Goal: Task Accomplishment & Management: Use online tool/utility

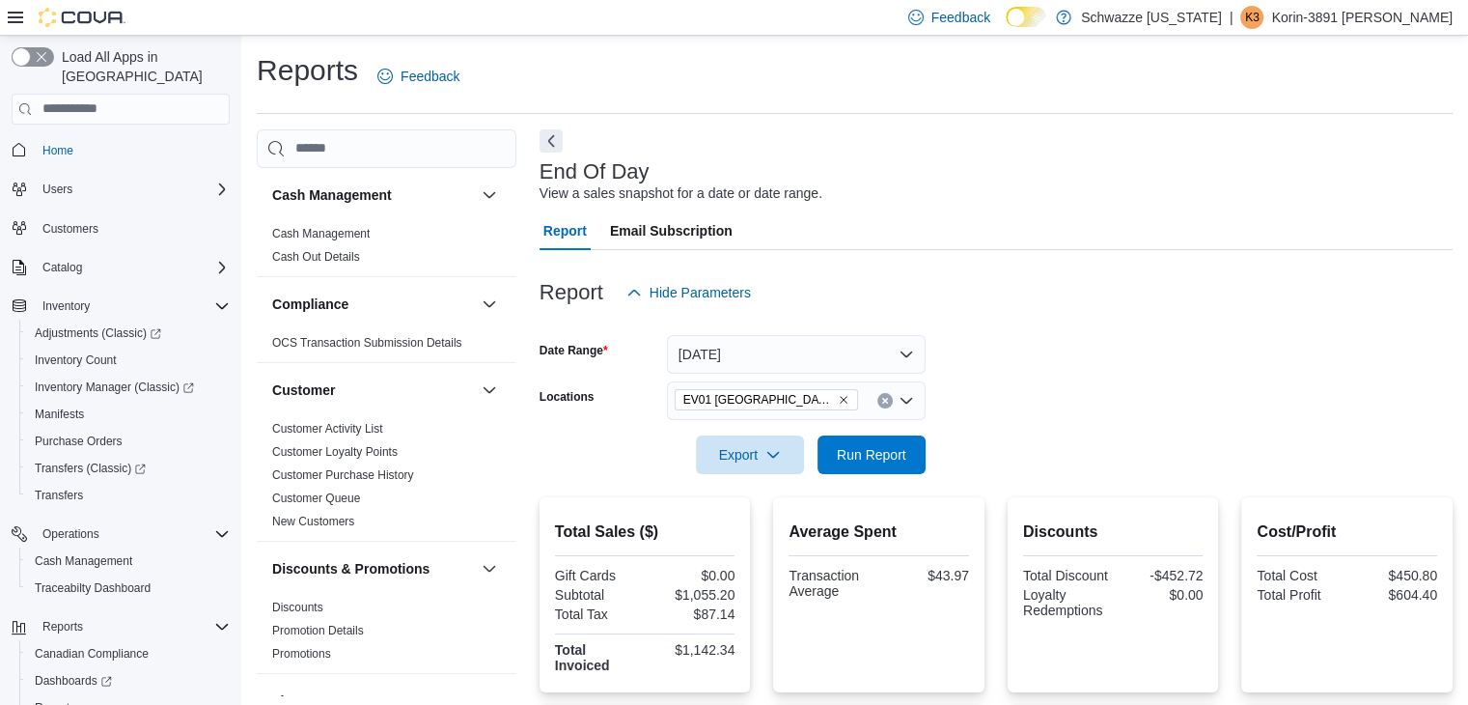
scroll to position [82, 0]
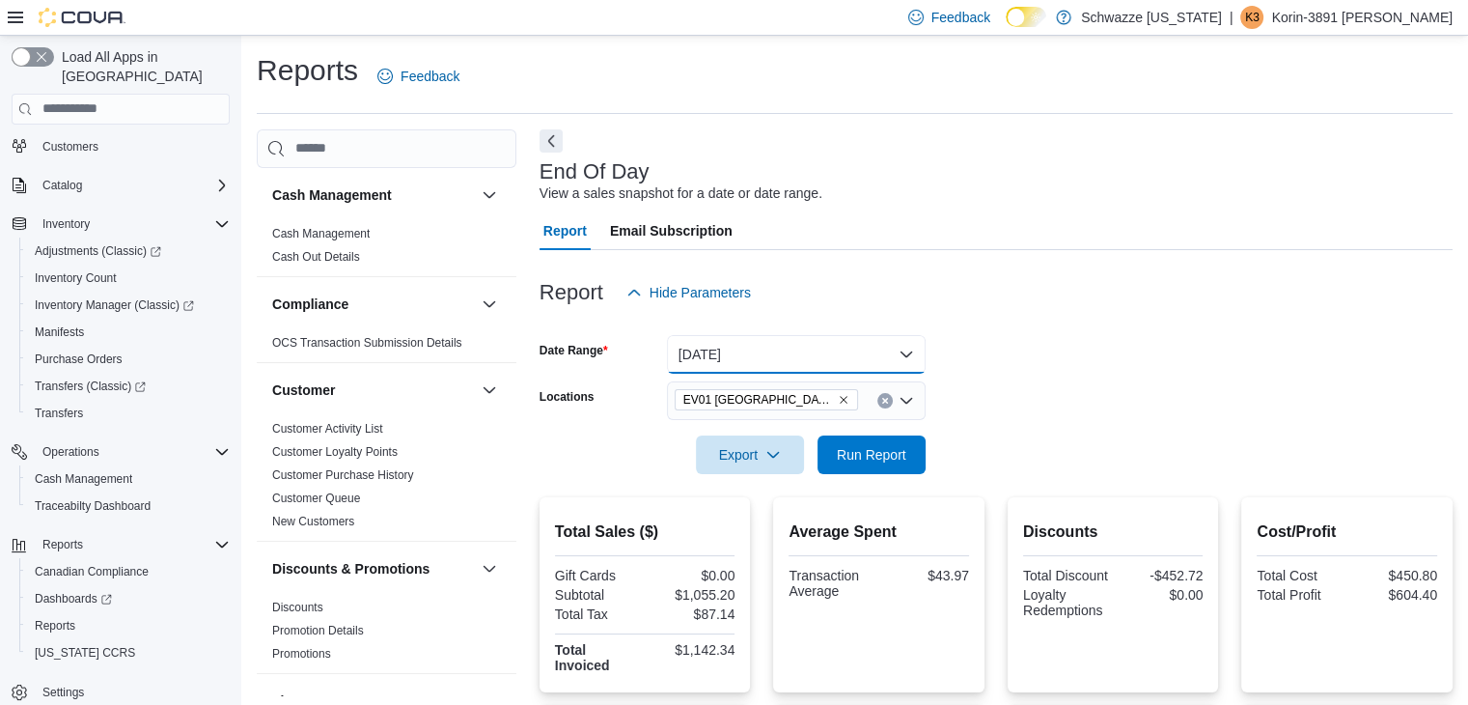
click at [869, 359] on button "[DATE]" at bounding box center [796, 354] width 259 height 39
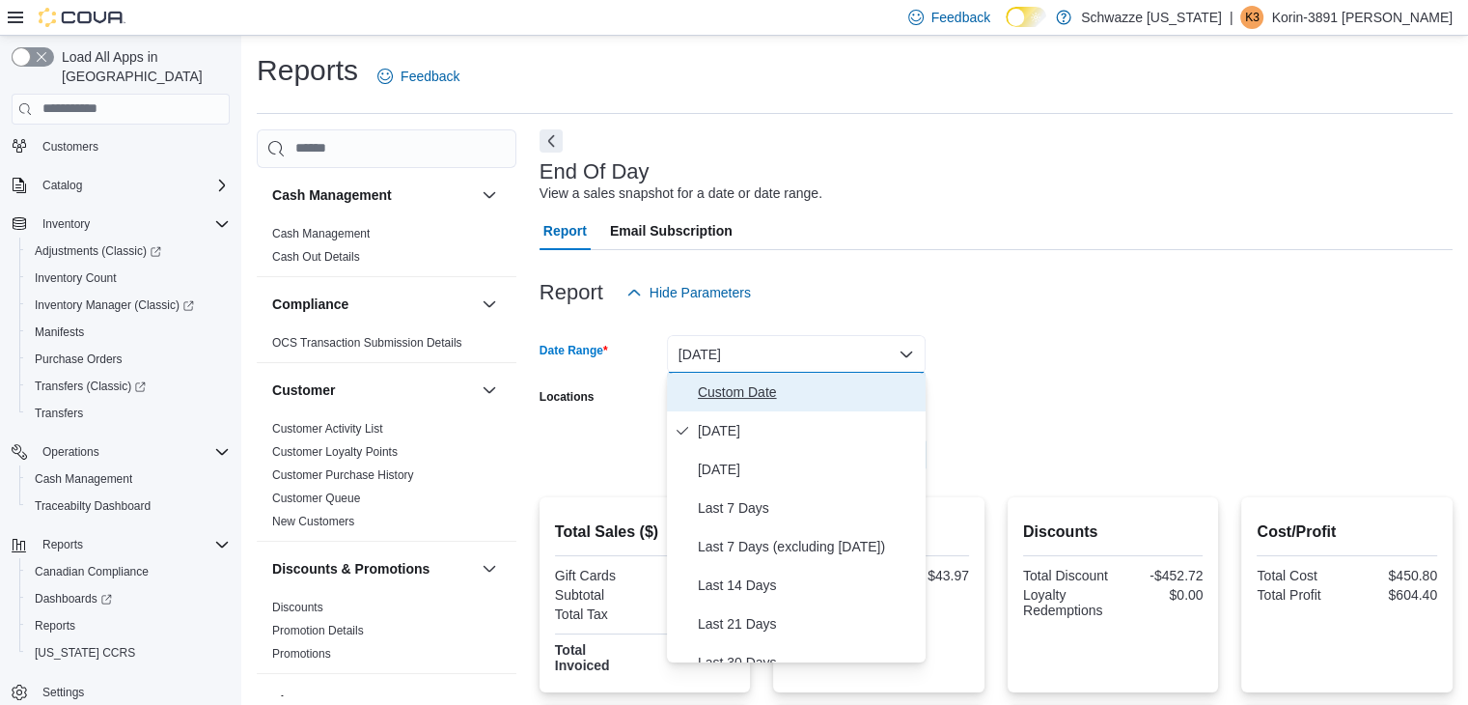
click at [781, 391] on span "Custom Date" at bounding box center [808, 391] width 220 height 23
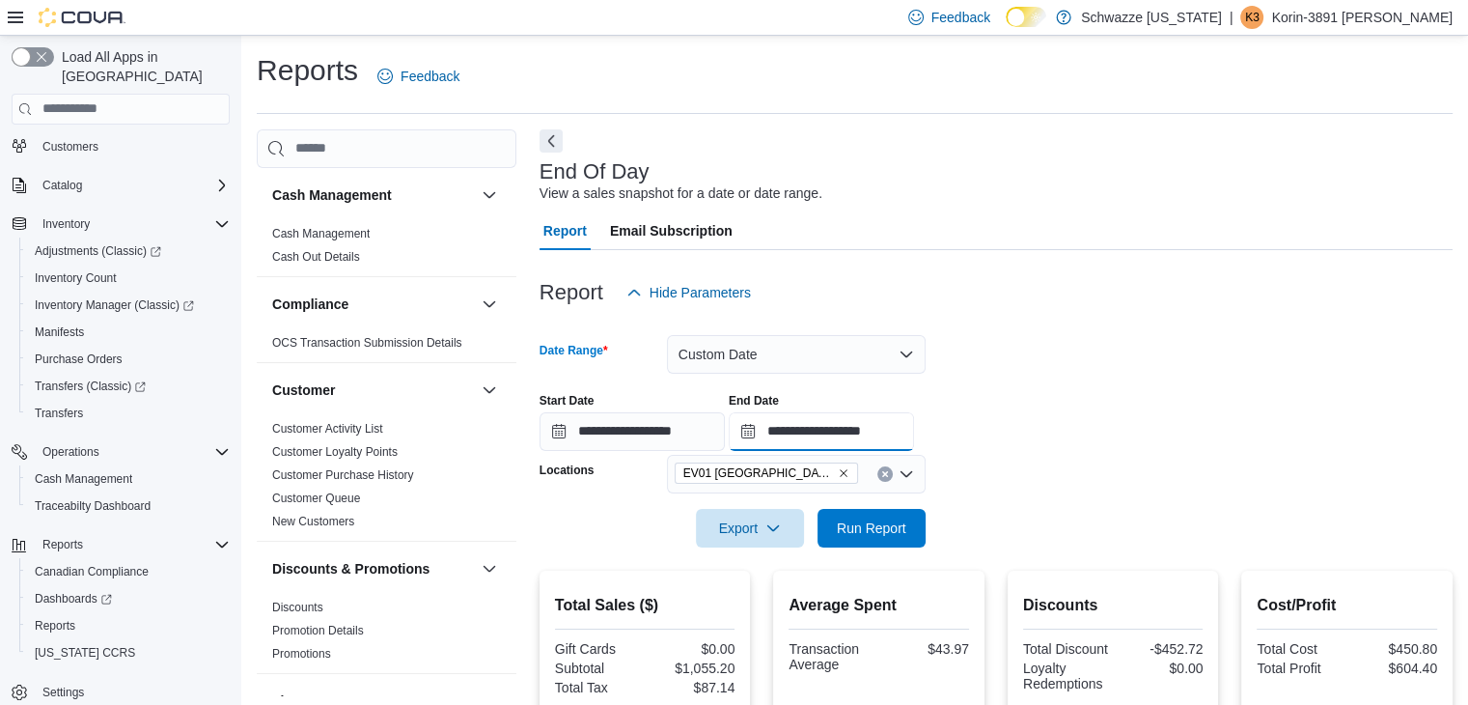
click at [764, 439] on input "**********" at bounding box center [821, 431] width 185 height 39
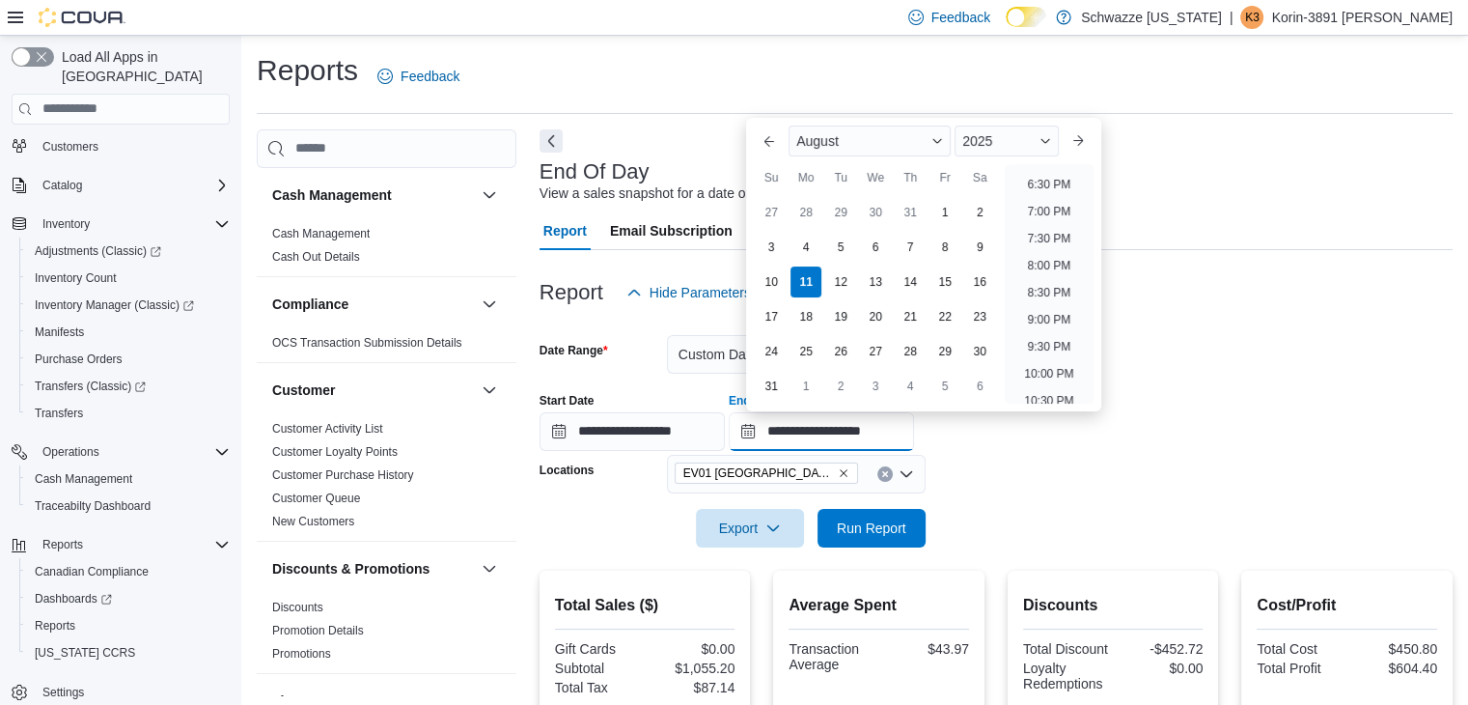
scroll to position [965, 0]
click at [1052, 240] on li "7:00 PM" at bounding box center [1049, 241] width 59 height 23
type input "**********"
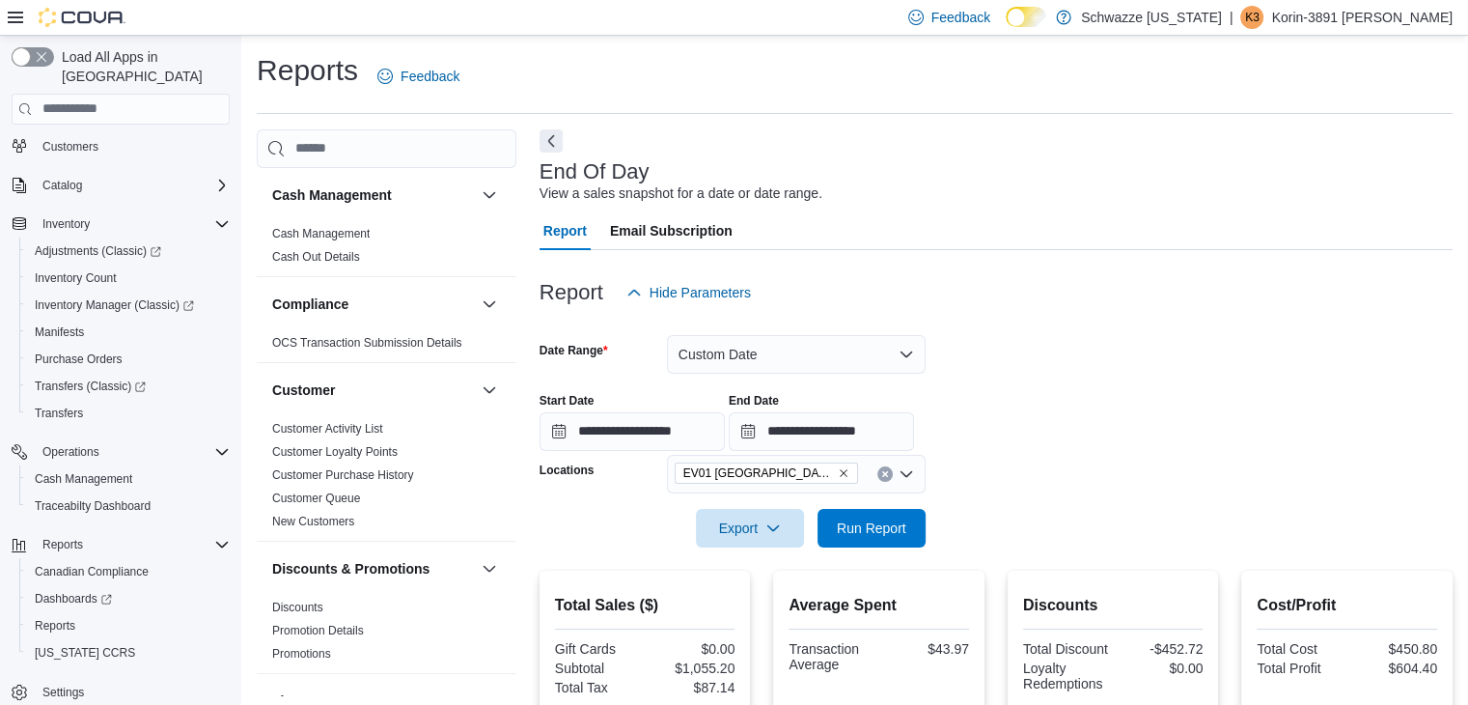
click at [1065, 373] on div at bounding box center [995, 375] width 913 height 4
click at [867, 537] on span "Run Report" at bounding box center [871, 527] width 85 height 39
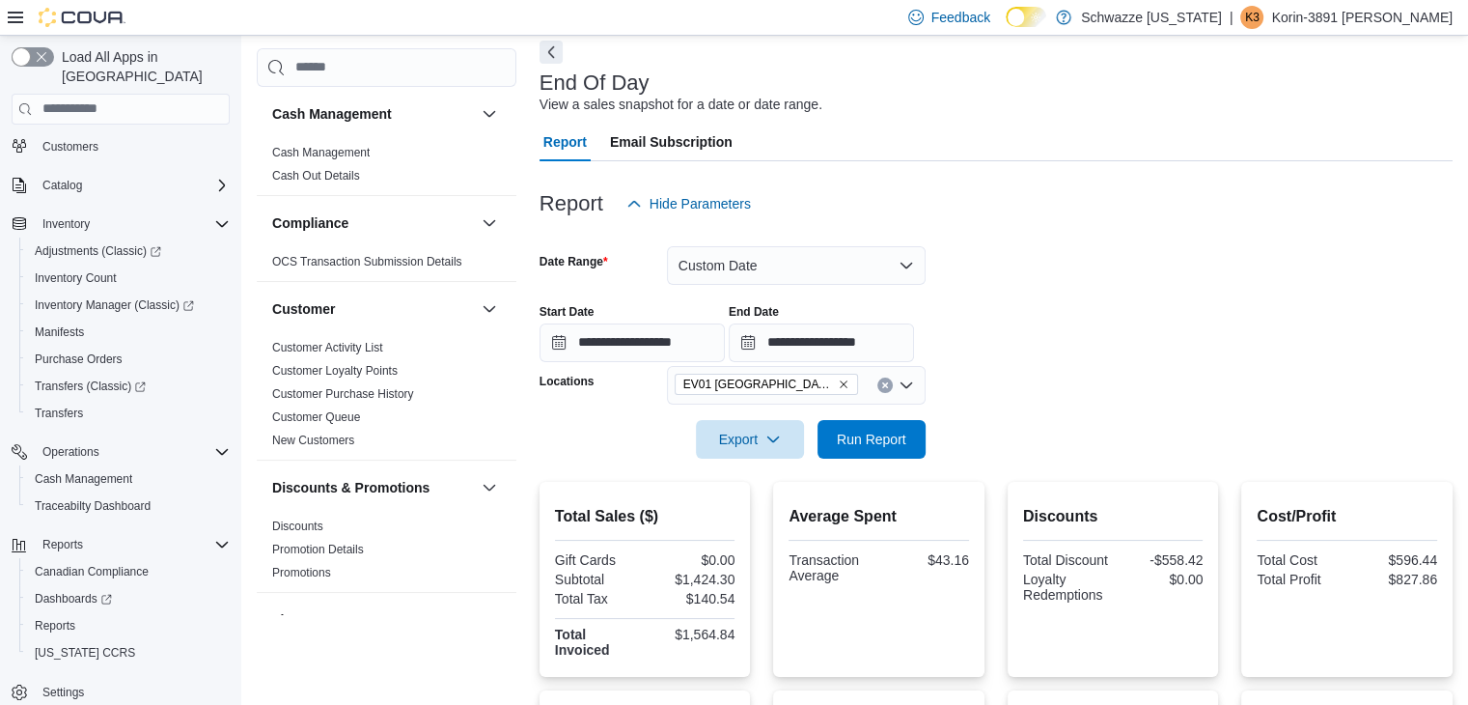
scroll to position [193, 0]
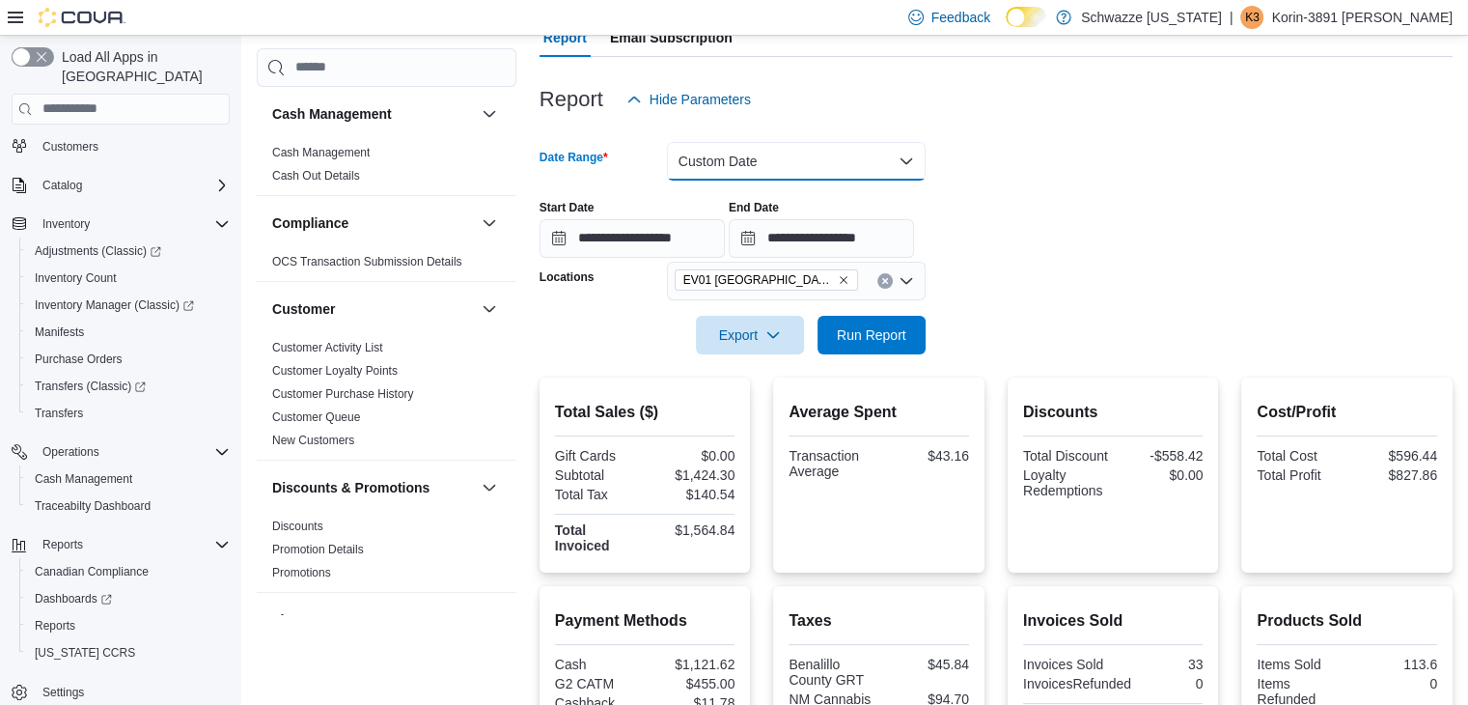
click at [723, 159] on button "Custom Date" at bounding box center [796, 161] width 259 height 39
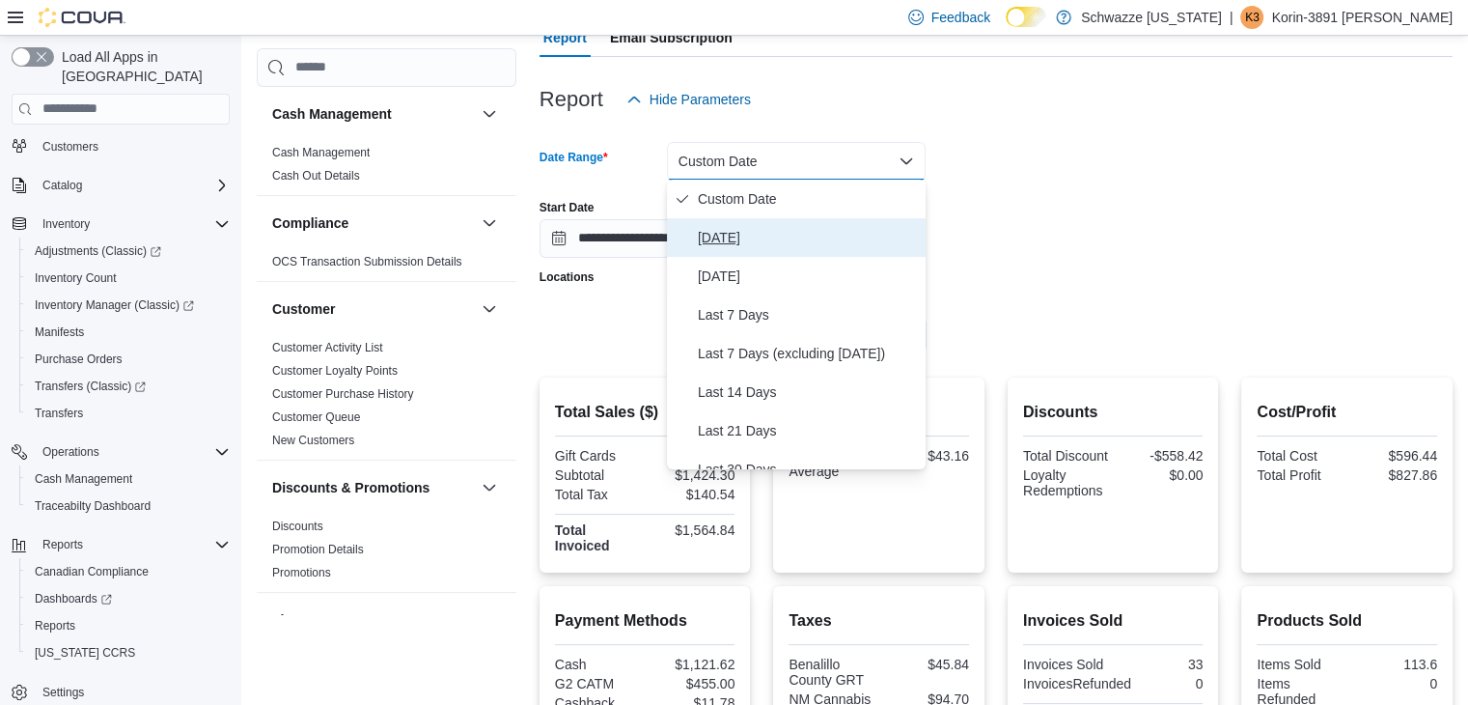
click at [728, 248] on span "[DATE]" at bounding box center [808, 237] width 220 height 23
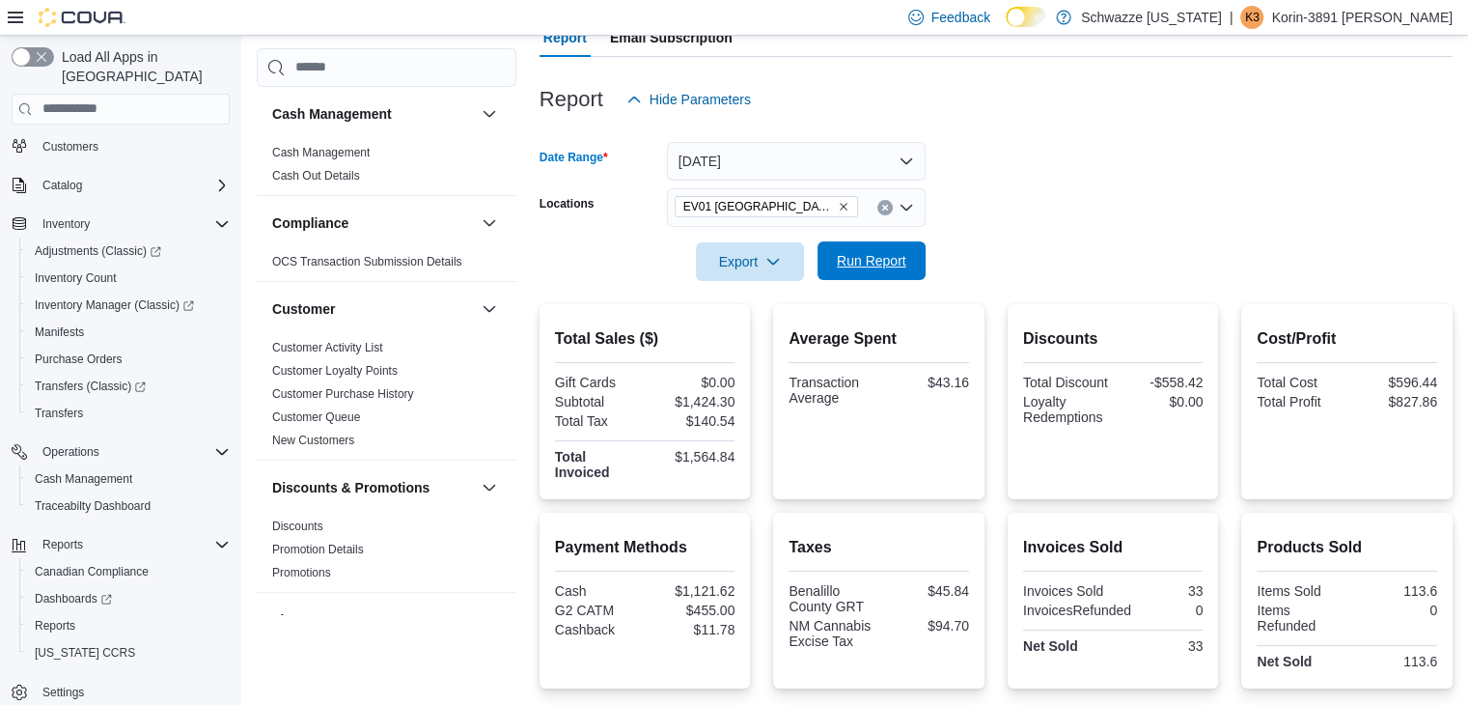
click at [907, 244] on span "Run Report" at bounding box center [871, 260] width 85 height 39
click at [1133, 202] on form "Date Range [DATE] Locations [GEOGRAPHIC_DATA] North Valley Export Run Report" at bounding box center [995, 200] width 913 height 162
click at [916, 252] on button "Run Report" at bounding box center [871, 260] width 108 height 39
click at [880, 260] on span "Run Report" at bounding box center [871, 260] width 69 height 19
drag, startPoint x: 1215, startPoint y: 206, endPoint x: 1097, endPoint y: 139, distance: 135.3
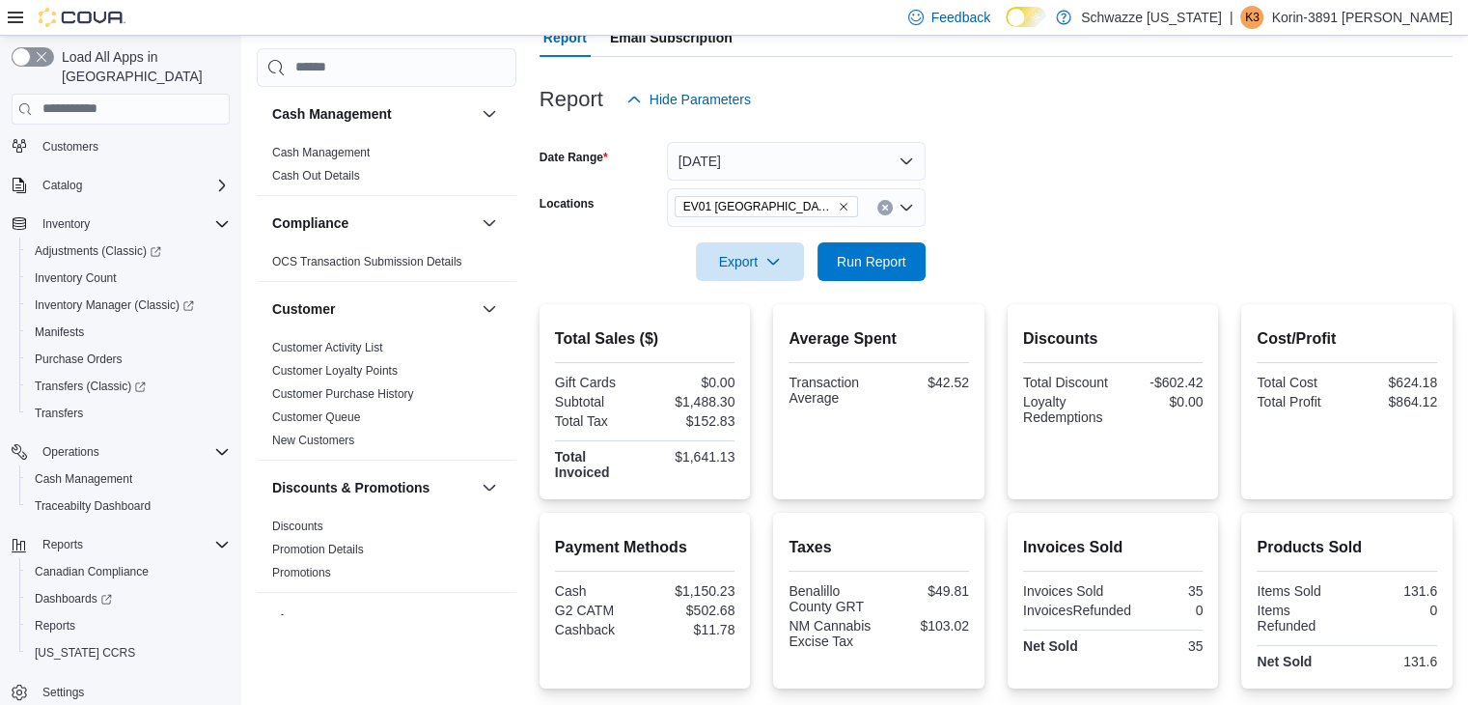
click at [1097, 139] on div at bounding box center [995, 130] width 913 height 23
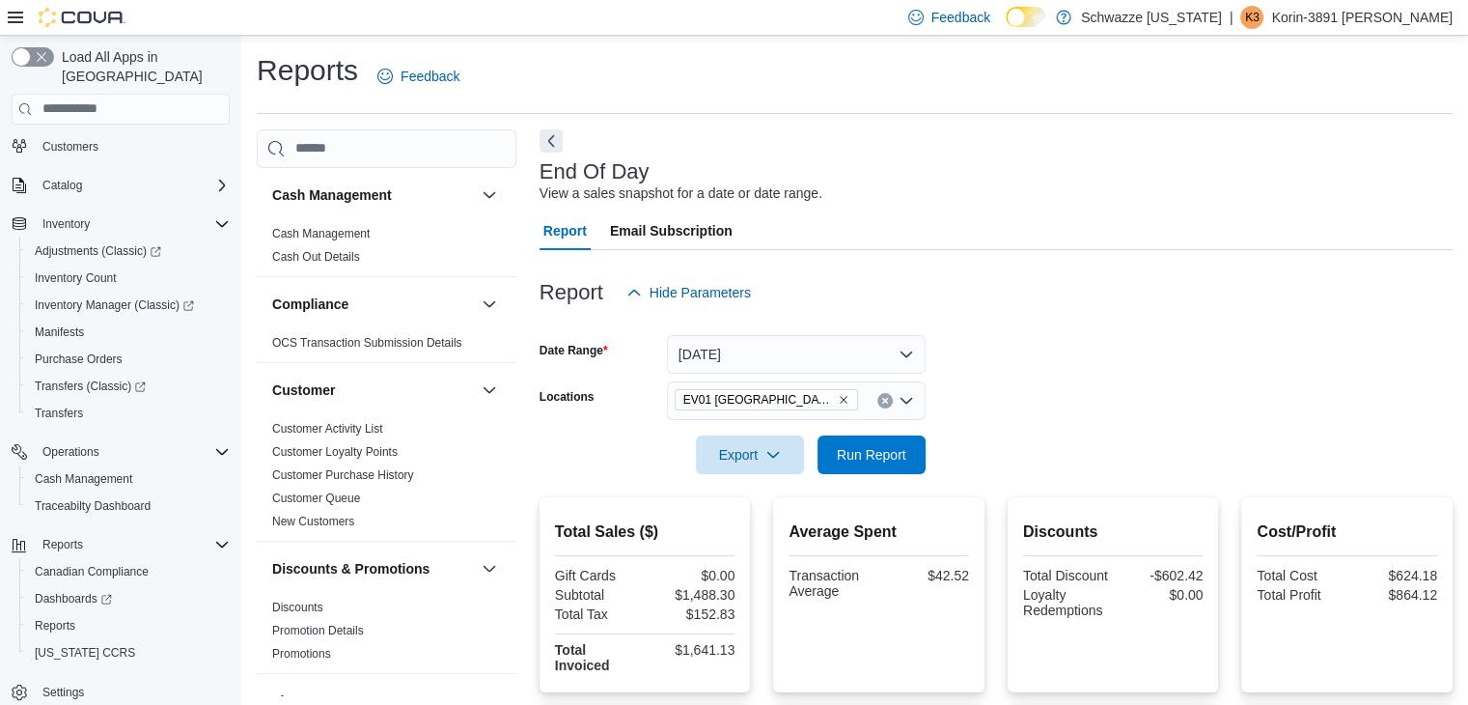
click at [1393, 18] on p "Korin-3891 [PERSON_NAME]" at bounding box center [1361, 17] width 181 height 23
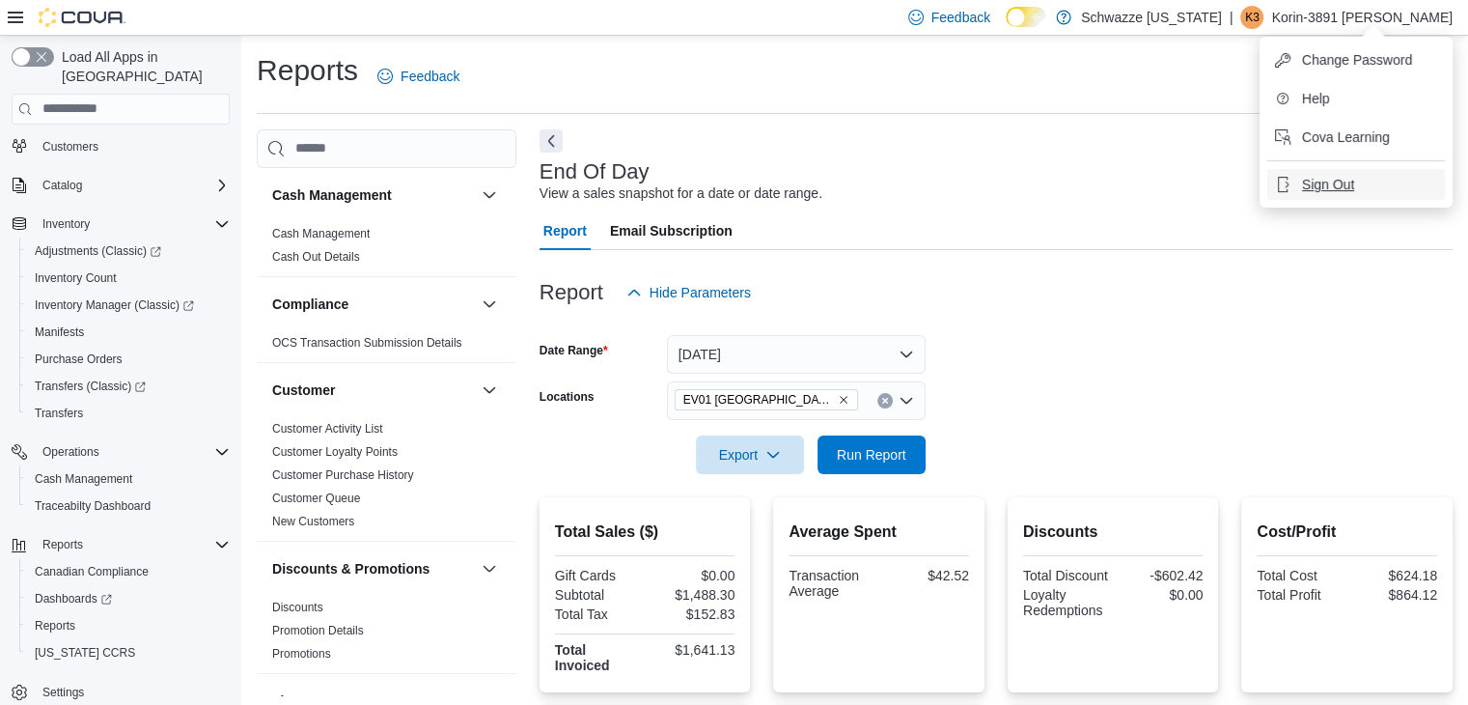
click at [1348, 181] on span "Sign Out" at bounding box center [1328, 184] width 52 height 19
